Goal: Task Accomplishment & Management: Manage account settings

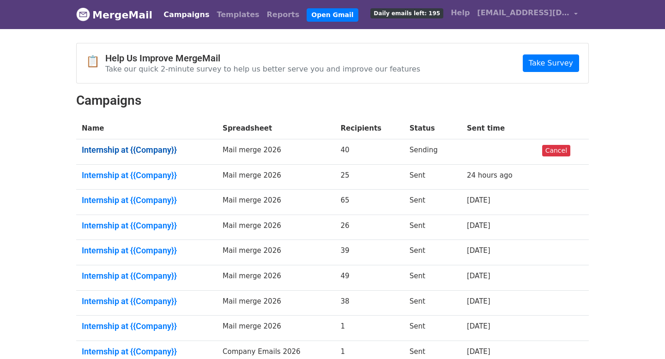
click at [114, 153] on link "Internship at {{Company}}" at bounding box center [147, 150] width 130 height 10
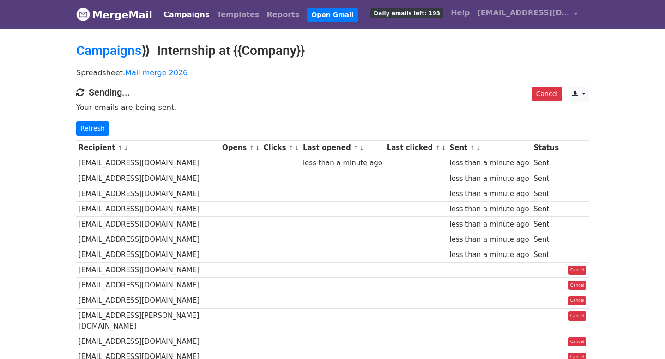
drag, startPoint x: 112, startPoint y: 152, endPoint x: 108, endPoint y: 147, distance: 6.6
click at [108, 147] on th "Recipient ↑ ↓" at bounding box center [148, 147] width 144 height 15
click at [394, 72] on p "Spreadsheet: Mail merge 2026" at bounding box center [332, 73] width 513 height 10
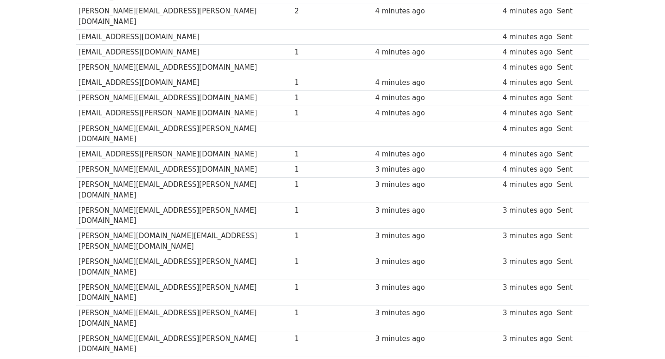
scroll to position [488, 0]
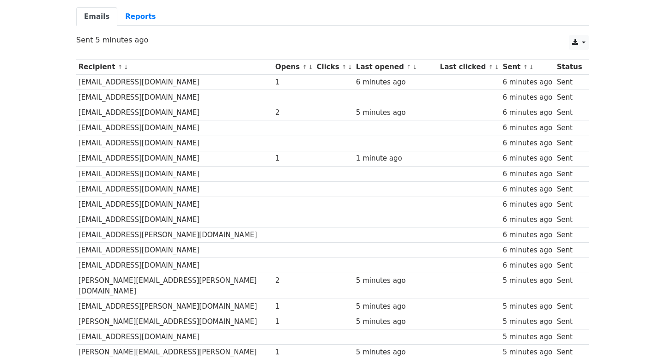
scroll to position [69, 0]
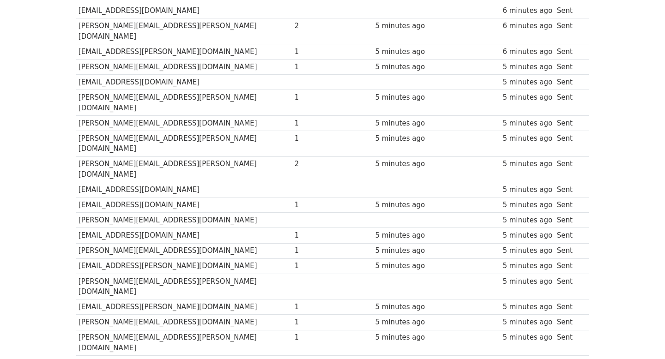
scroll to position [488, 0]
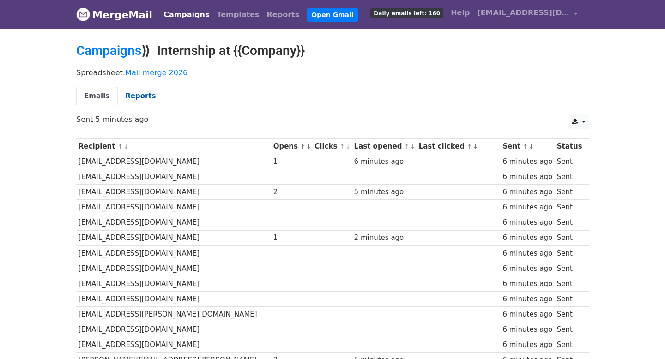
click at [140, 95] on link "Reports" at bounding box center [140, 96] width 46 height 19
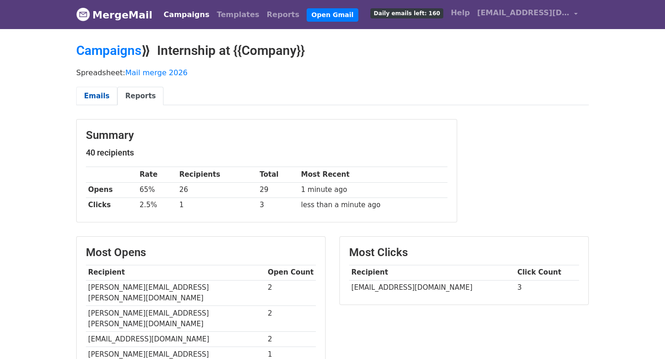
click at [96, 97] on link "Emails" at bounding box center [96, 96] width 41 height 19
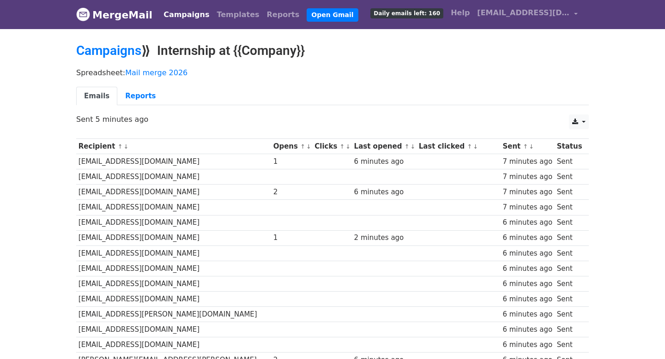
click at [300, 145] on link "↑" at bounding box center [302, 146] width 5 height 7
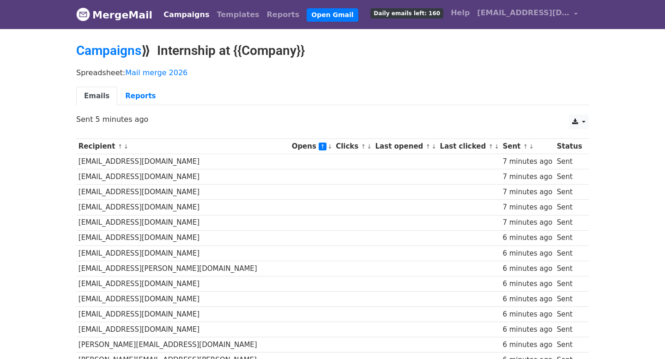
click at [328, 146] on link "↓" at bounding box center [330, 146] width 5 height 7
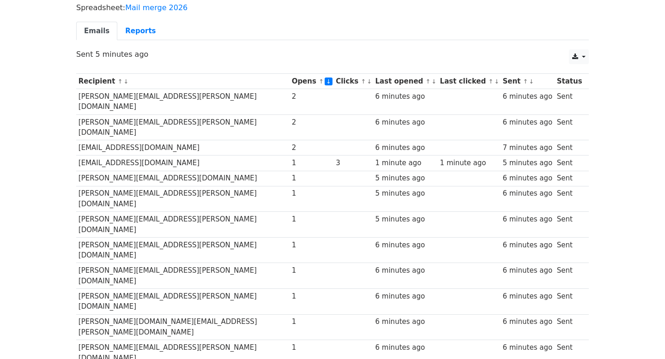
scroll to position [66, 0]
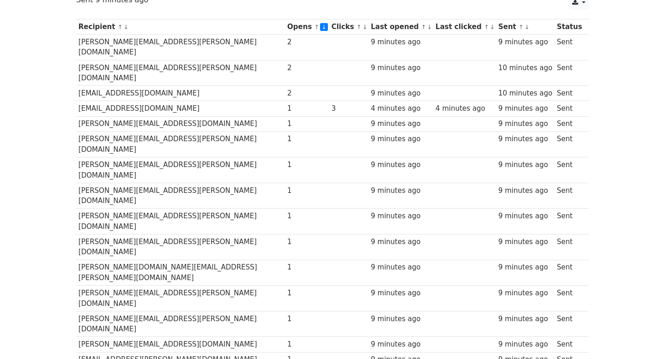
scroll to position [117, 0]
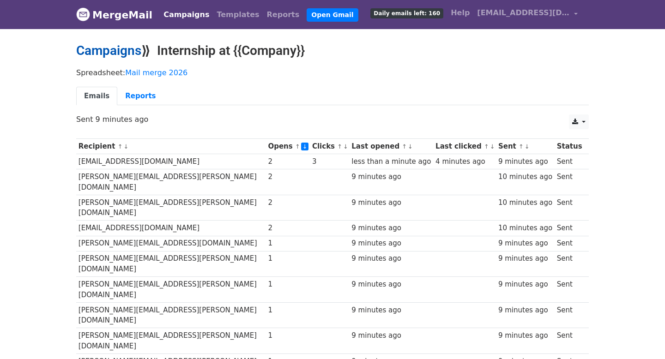
click at [102, 49] on link "Campaigns" at bounding box center [108, 50] width 65 height 15
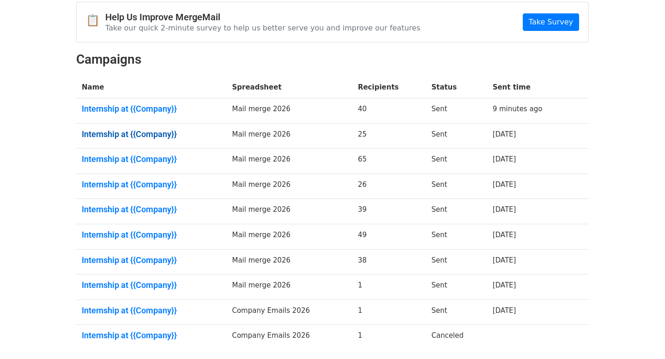
scroll to position [83, 0]
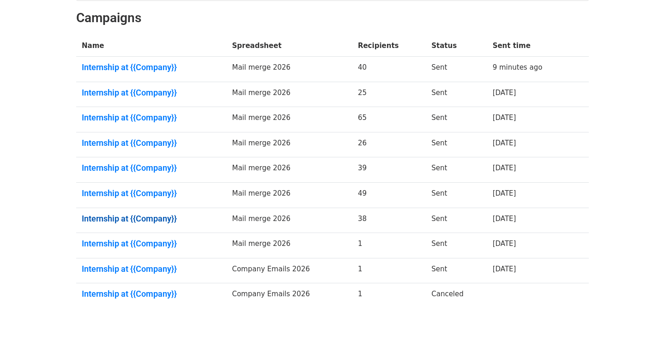
click at [152, 220] on link "Internship at {{Company}}" at bounding box center [151, 219] width 139 height 10
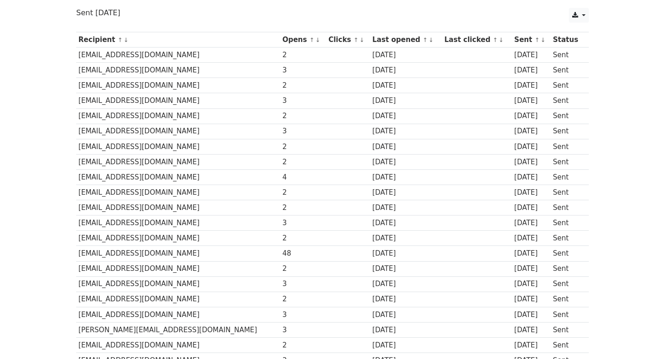
scroll to position [239, 0]
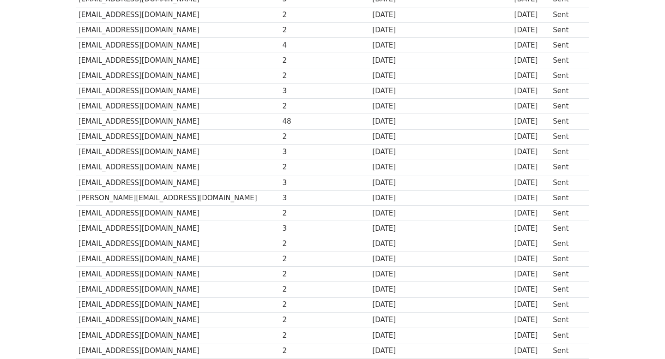
click at [91, 124] on td "[EMAIL_ADDRESS][DOMAIN_NAME]" at bounding box center [178, 121] width 204 height 15
click at [91, 124] on td "rhartmann@confluent.io" at bounding box center [178, 121] width 204 height 15
copy td "rhartmann"
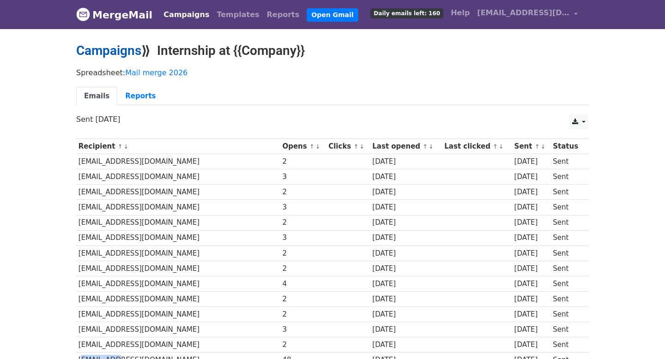
click at [107, 49] on link "Campaigns" at bounding box center [108, 50] width 65 height 15
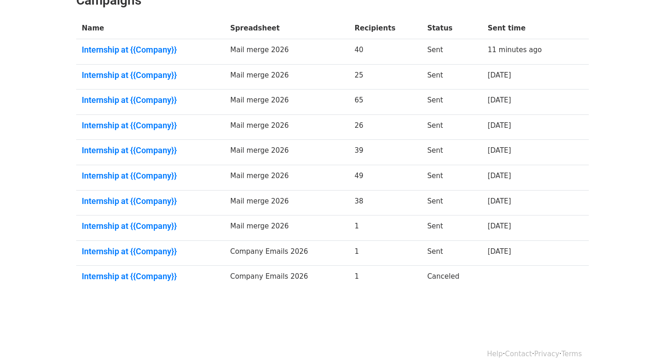
scroll to position [101, 0]
click at [154, 174] on link "Internship at {{Company}}" at bounding box center [151, 175] width 138 height 10
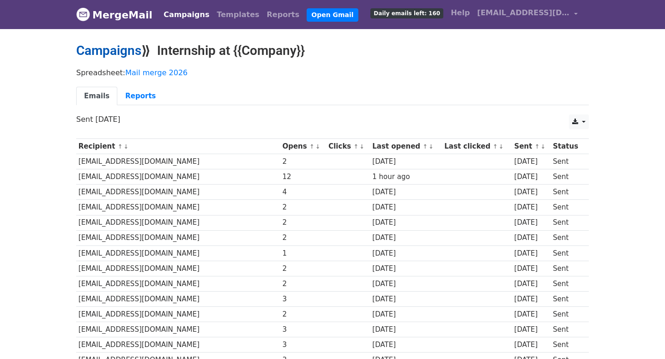
click at [111, 43] on link "Campaigns" at bounding box center [108, 50] width 65 height 15
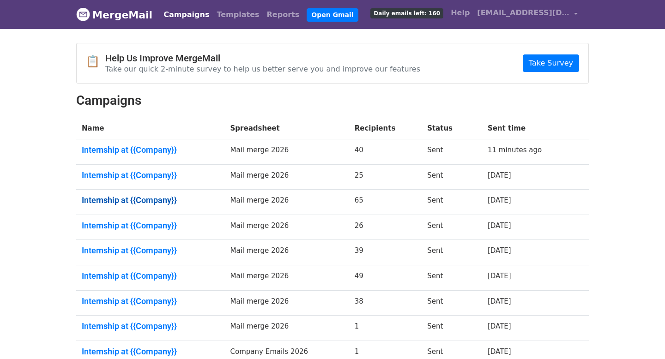
click at [137, 200] on link "Internship at {{Company}}" at bounding box center [151, 200] width 138 height 10
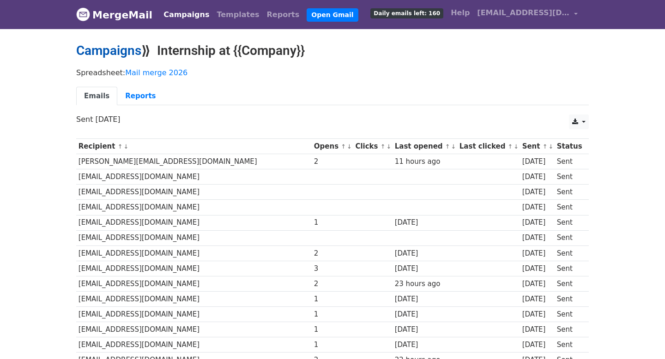
click at [103, 55] on link "Campaigns" at bounding box center [108, 50] width 65 height 15
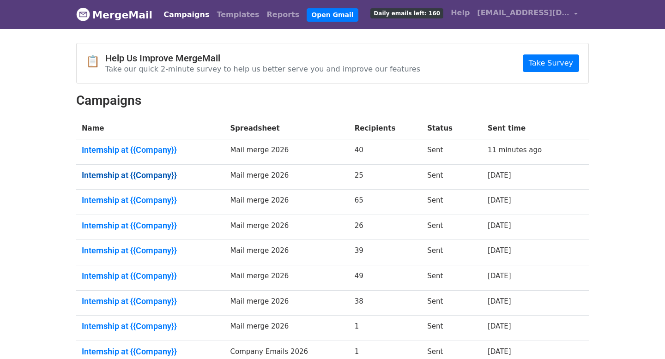
click at [121, 176] on link "Internship at {{Company}}" at bounding box center [151, 175] width 138 height 10
click at [123, 147] on link "Internship at {{Company}}" at bounding box center [151, 150] width 138 height 10
